Goal: Find specific page/section: Find specific page/section

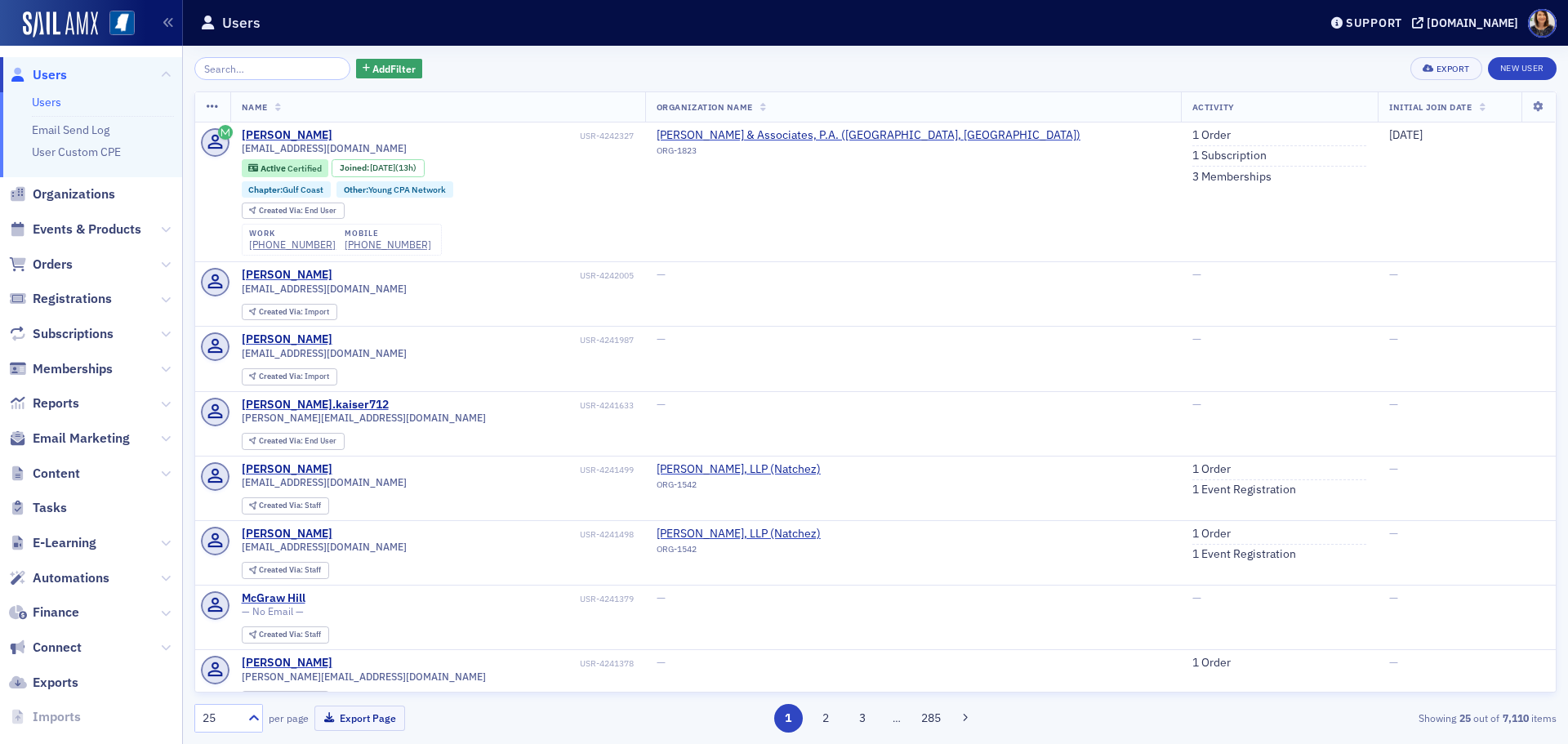
click at [51, 75] on span "Users" at bounding box center [50, 75] width 34 height 18
click at [48, 78] on span "Users" at bounding box center [50, 75] width 34 height 18
click at [996, 398] on div "—" at bounding box center [912, 405] width 512 height 14
click at [46, 82] on span "Users" at bounding box center [50, 75] width 34 height 18
